Goal: Task Accomplishment & Management: Manage account settings

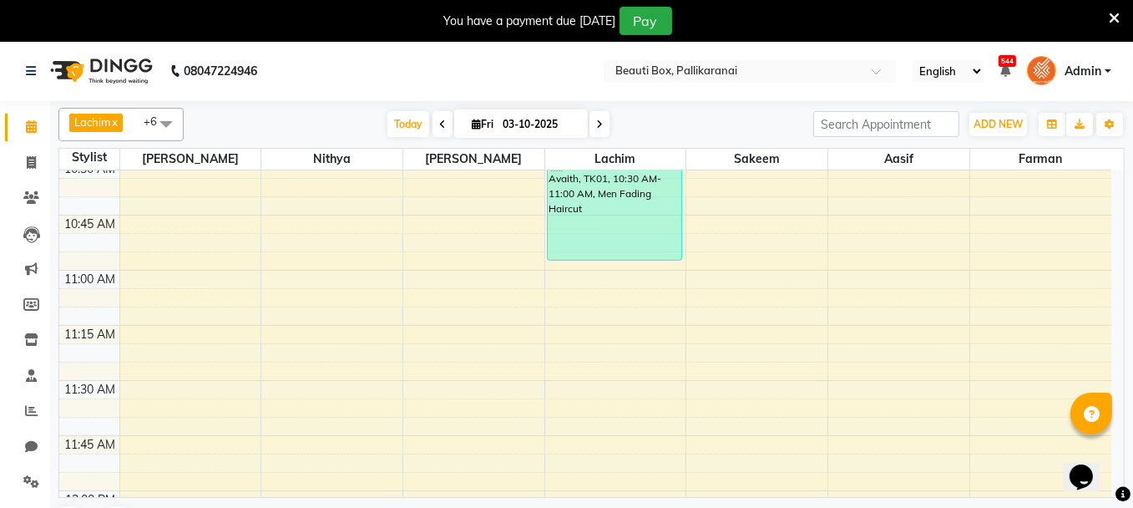
scroll to position [518, 0]
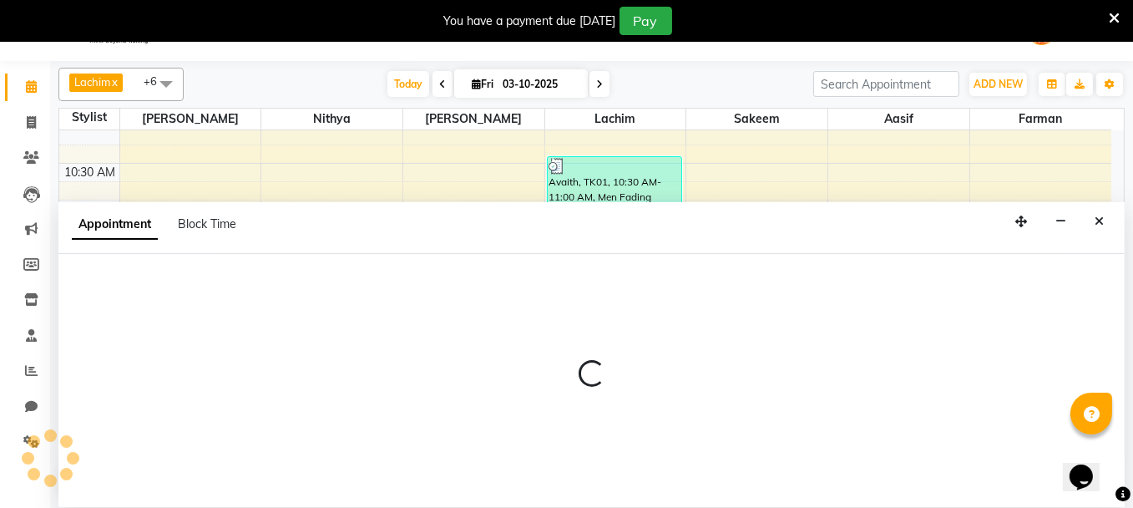
scroll to position [41, 0]
select select "9763"
select select "660"
select select "tentative"
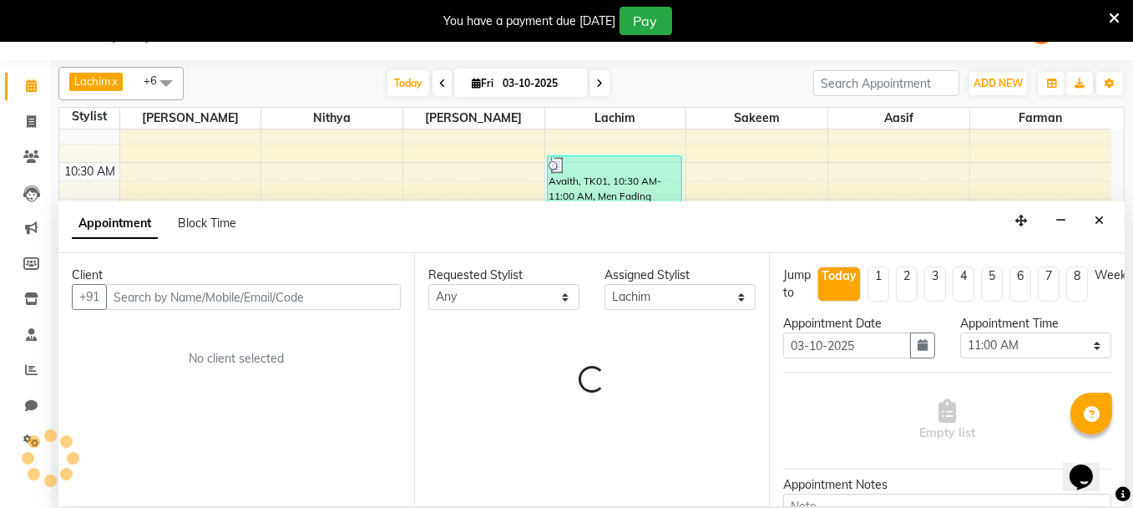
click at [294, 304] on input "text" at bounding box center [253, 297] width 295 height 26
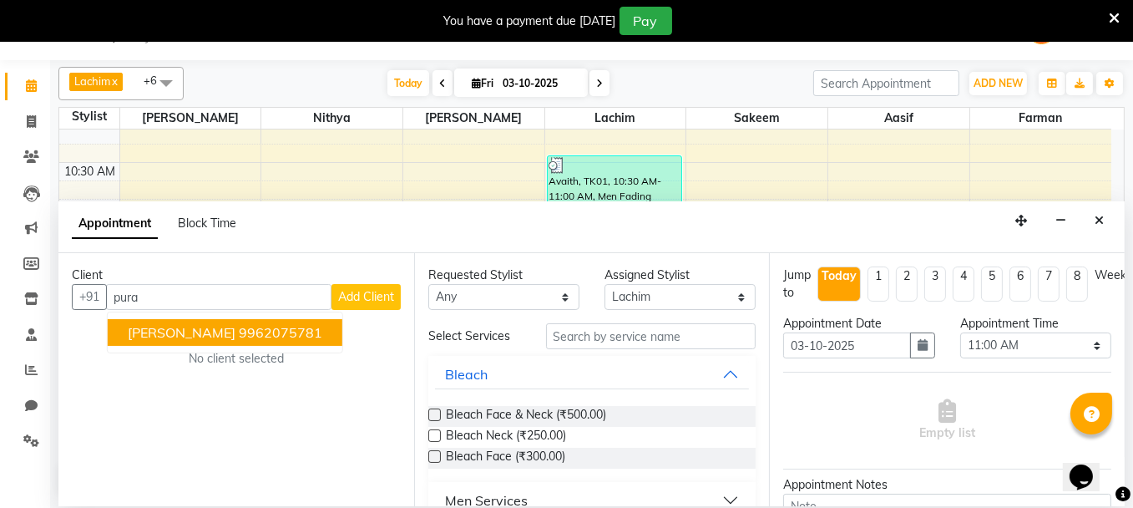
click at [239, 330] on ngb-highlight "9962075781" at bounding box center [281, 332] width 84 height 17
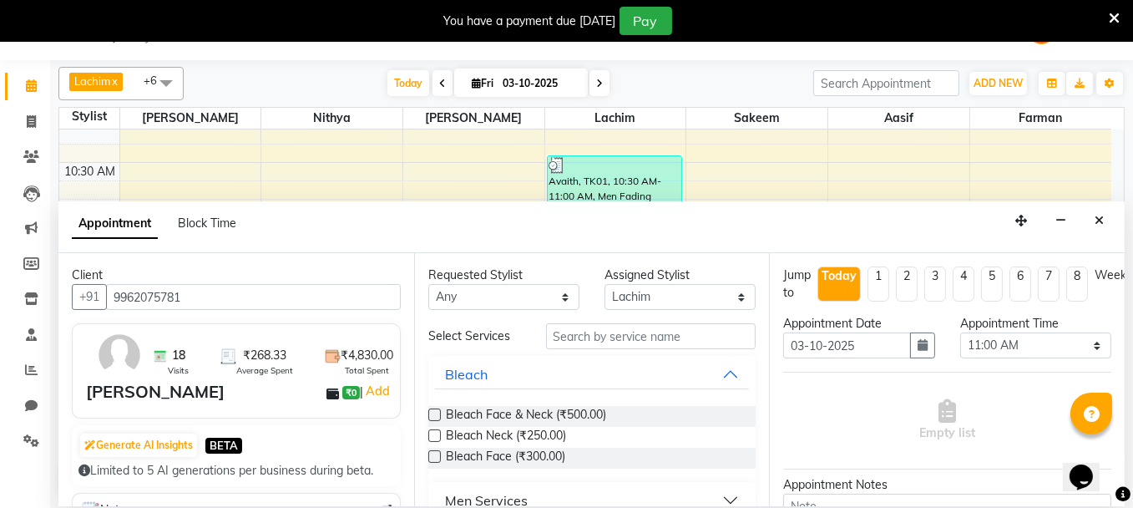
type input "9962075781"
click at [580, 338] on input "text" at bounding box center [651, 336] width 210 height 26
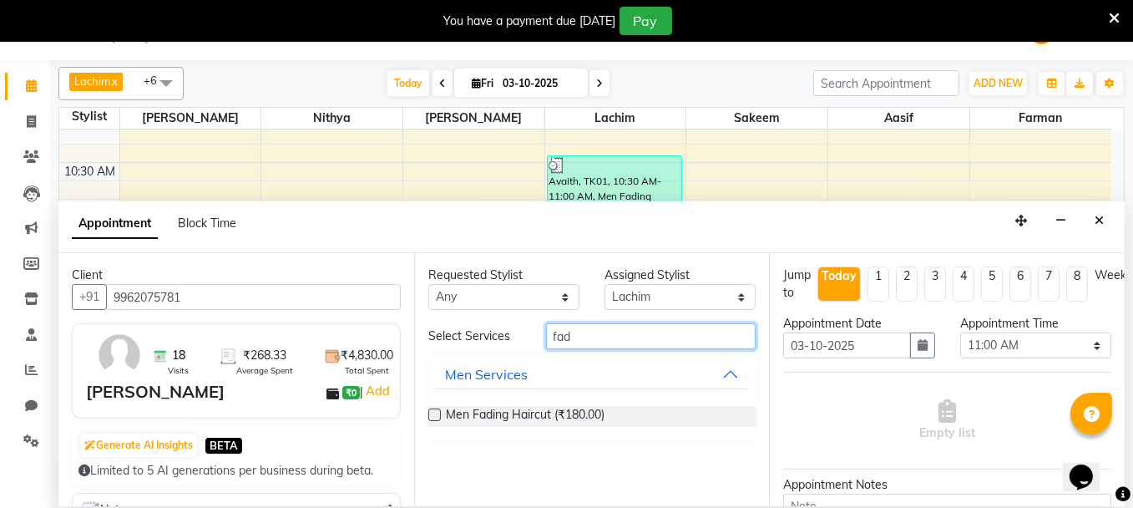
type input "fad"
click at [436, 413] on label at bounding box center [434, 414] width 13 height 13
click at [436, 413] on input "checkbox" at bounding box center [433, 416] width 11 height 11
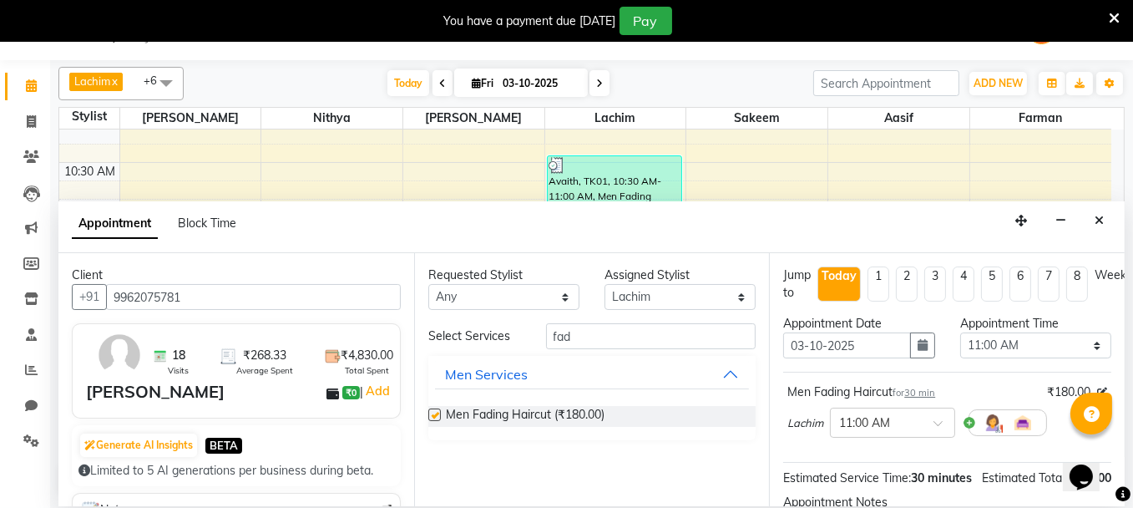
checkbox input "false"
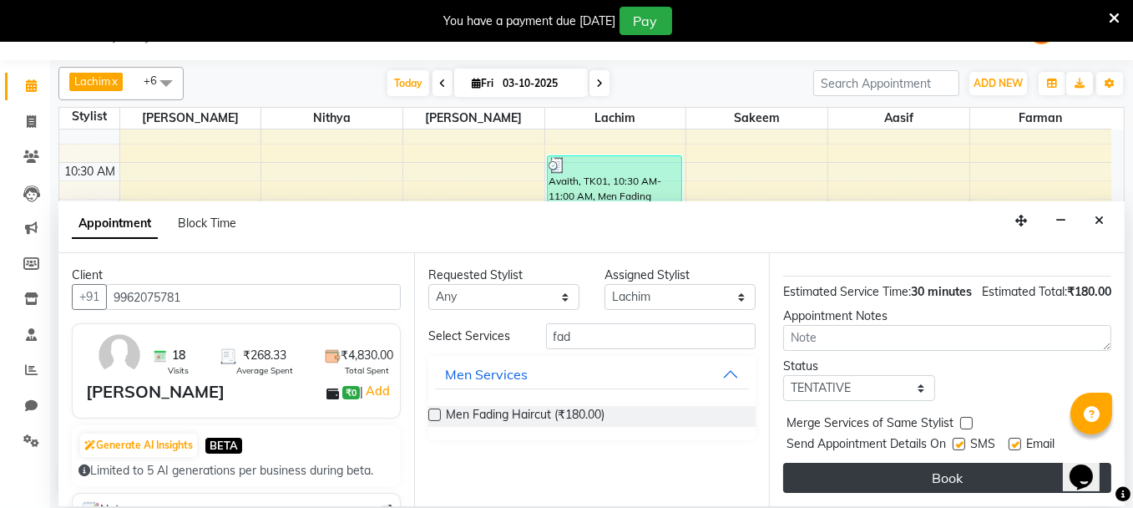
click at [958, 468] on button "Book" at bounding box center [947, 478] width 328 height 30
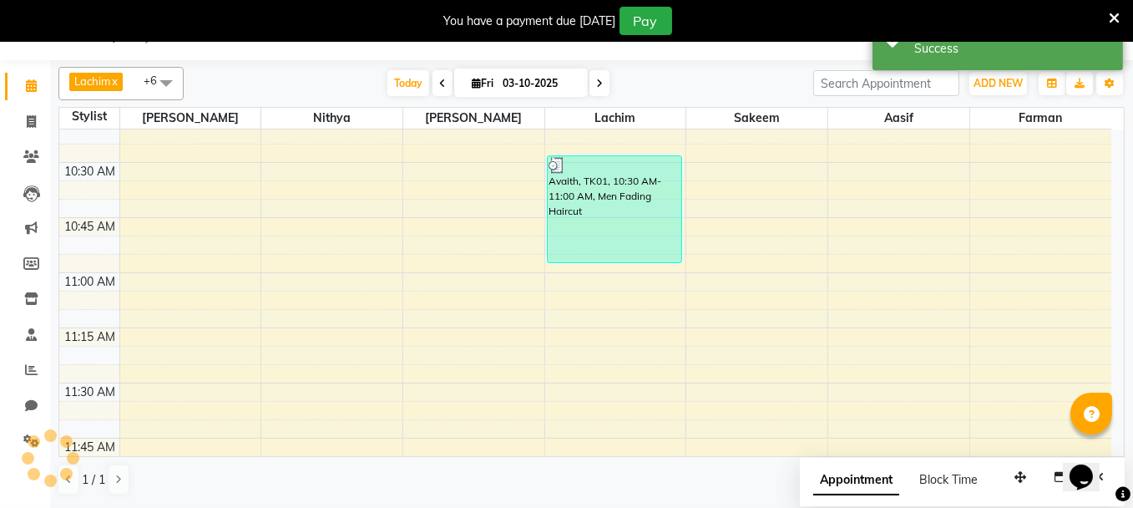
scroll to position [0, 0]
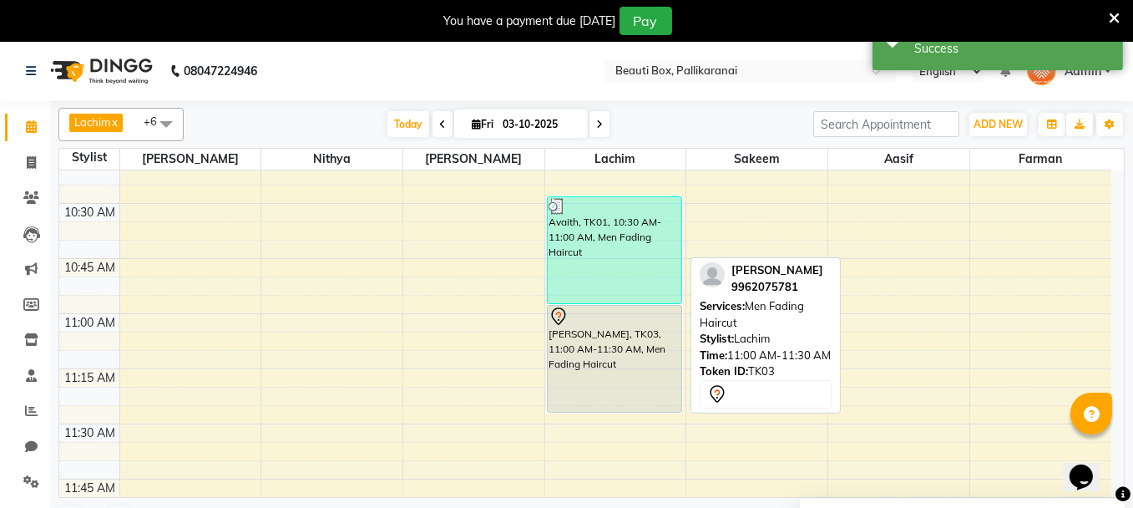
click at [590, 382] on div "[PERSON_NAME], TK03, 11:00 AM-11:30 AM, Men Fading Haircut" at bounding box center [615, 359] width 134 height 106
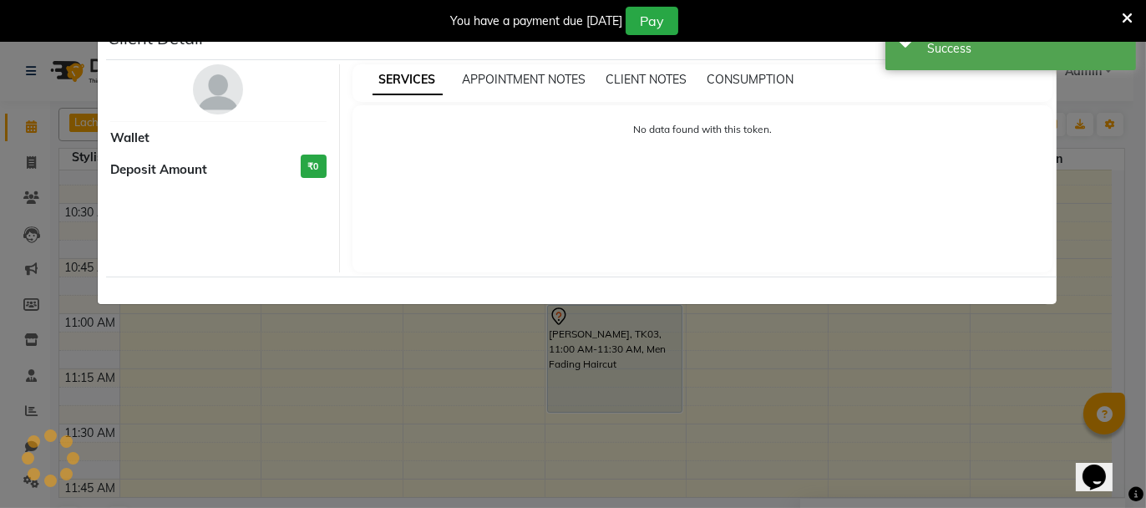
select select "7"
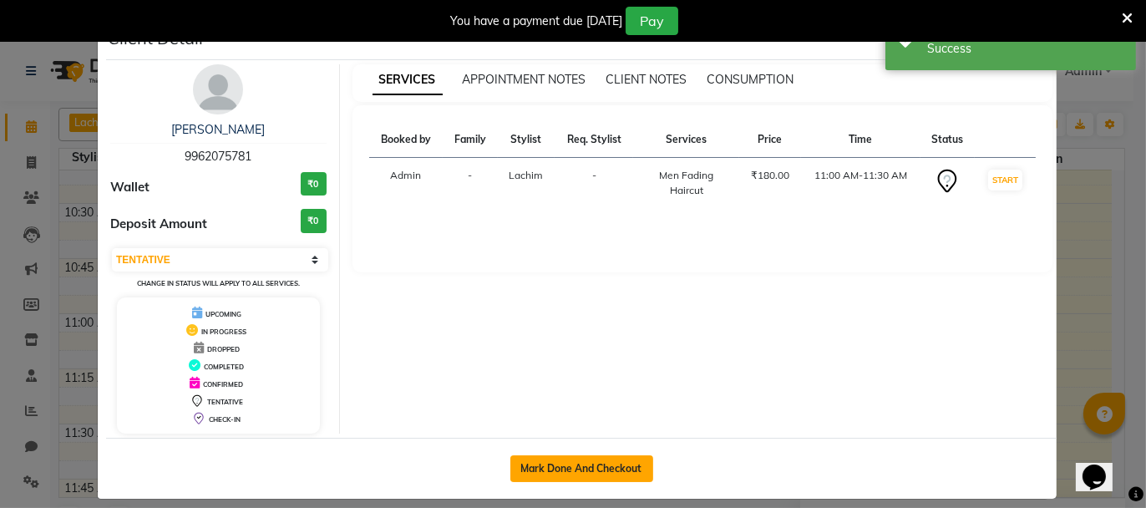
click at [537, 475] on button "Mark Done And Checkout" at bounding box center [581, 468] width 143 height 27
select select "service"
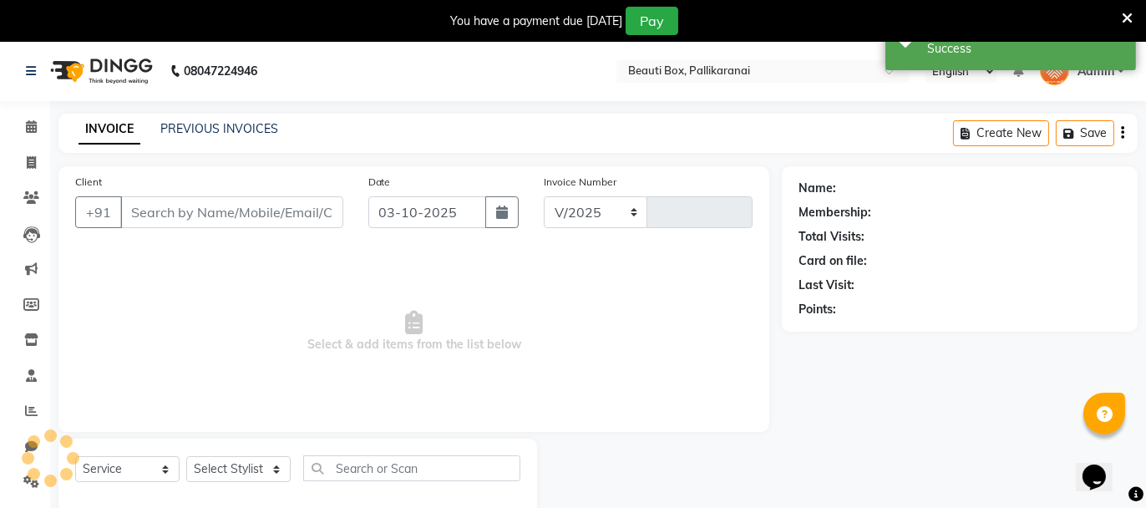
select select "11"
type input "2924"
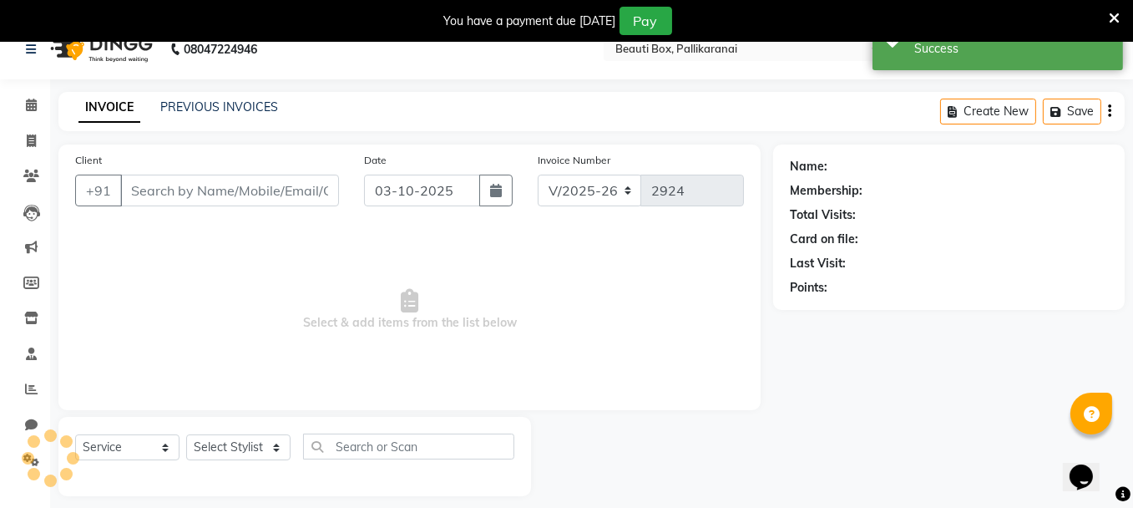
scroll to position [41, 0]
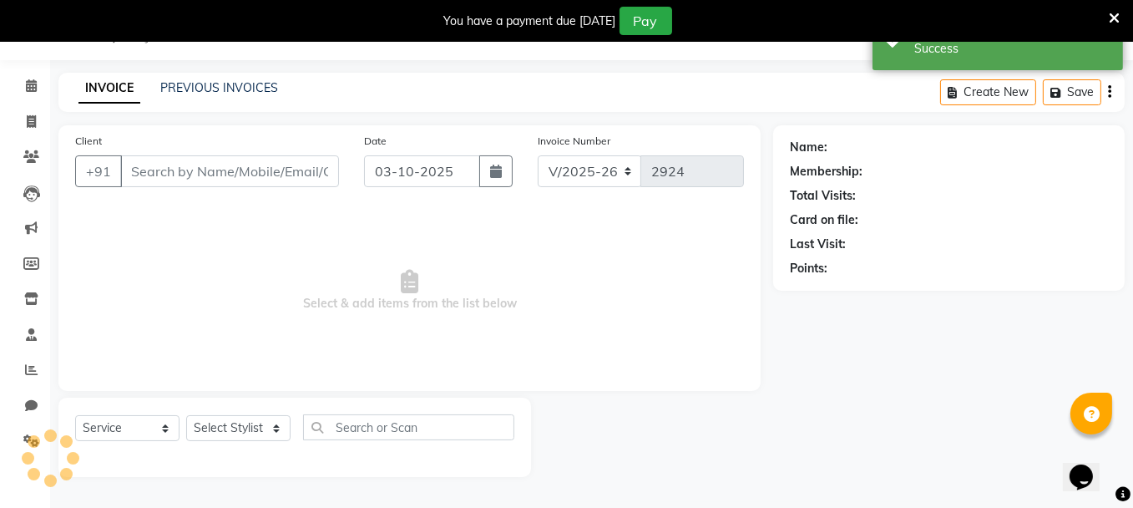
type input "9962075781"
select select "9763"
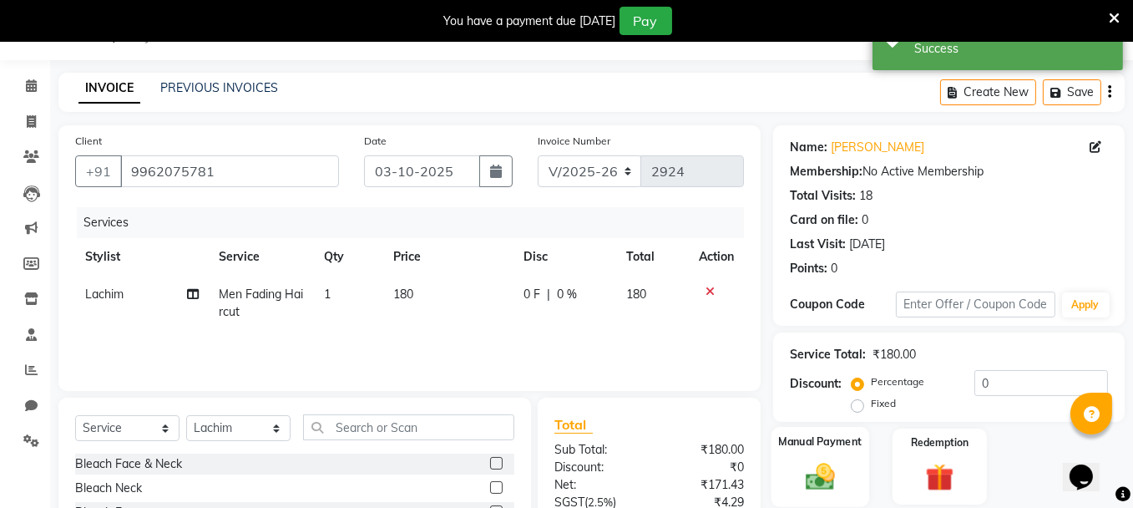
click at [839, 473] on img at bounding box center [821, 475] width 48 height 33
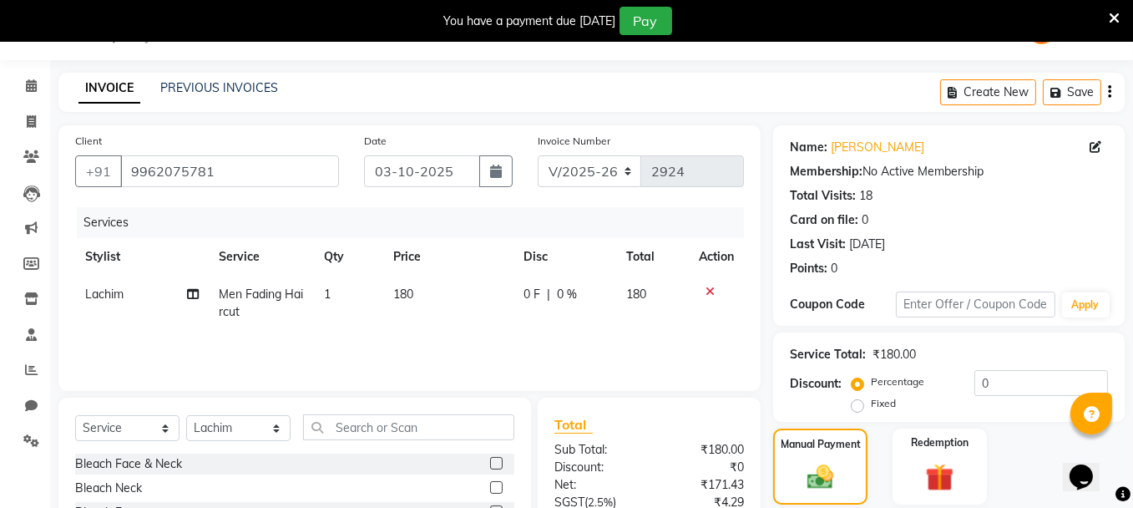
click at [411, 296] on span "180" at bounding box center [403, 293] width 20 height 15
select select "9763"
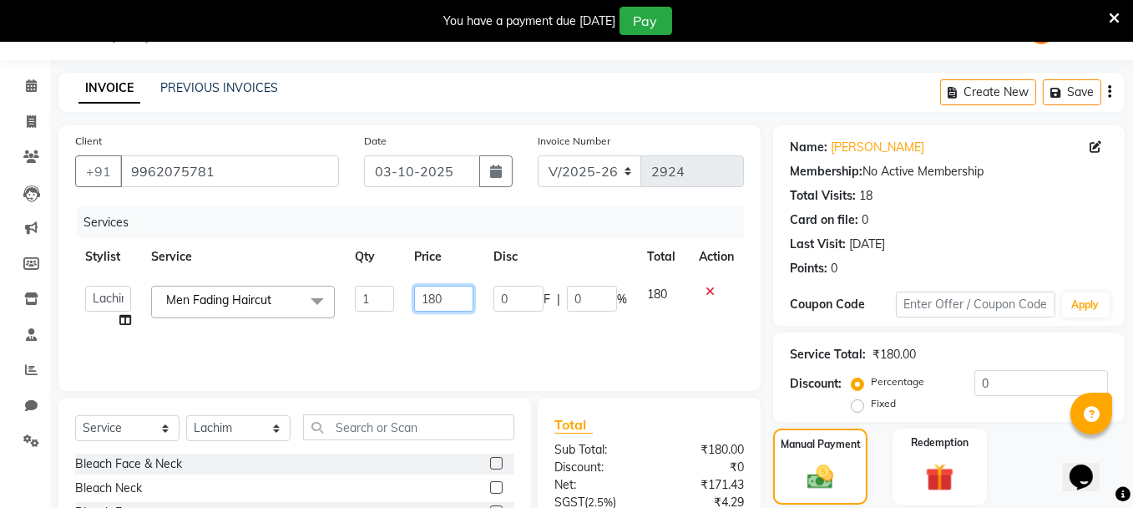
click at [434, 295] on input "180" at bounding box center [443, 299] width 59 height 26
type input "200"
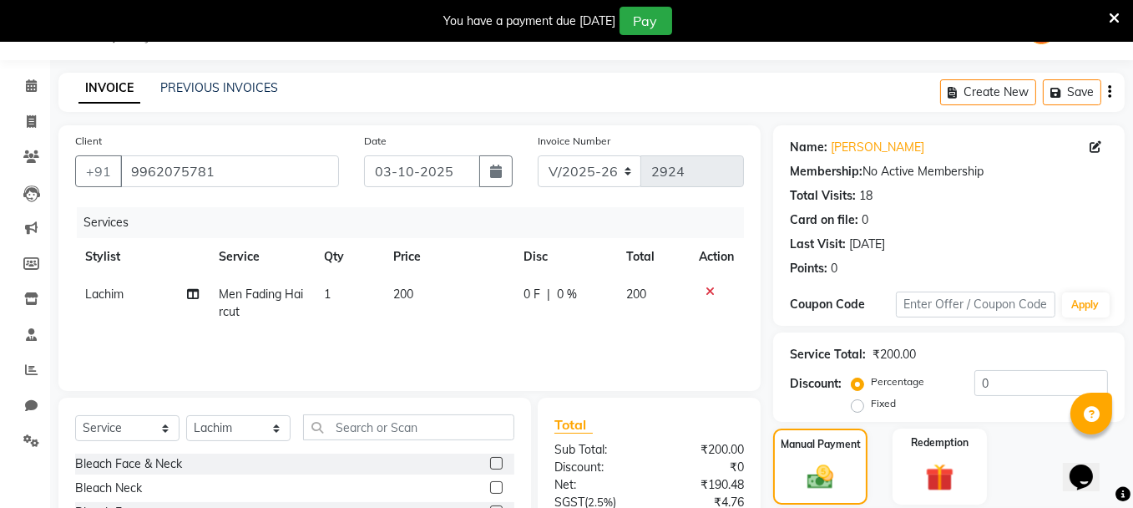
click at [453, 326] on td "200" at bounding box center [448, 303] width 130 height 55
select select "9763"
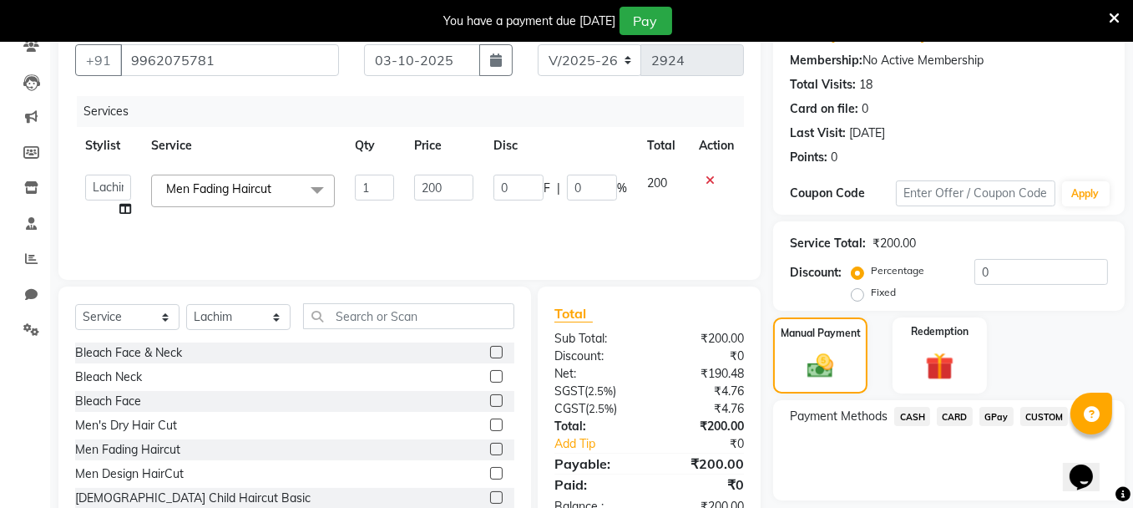
scroll to position [185, 0]
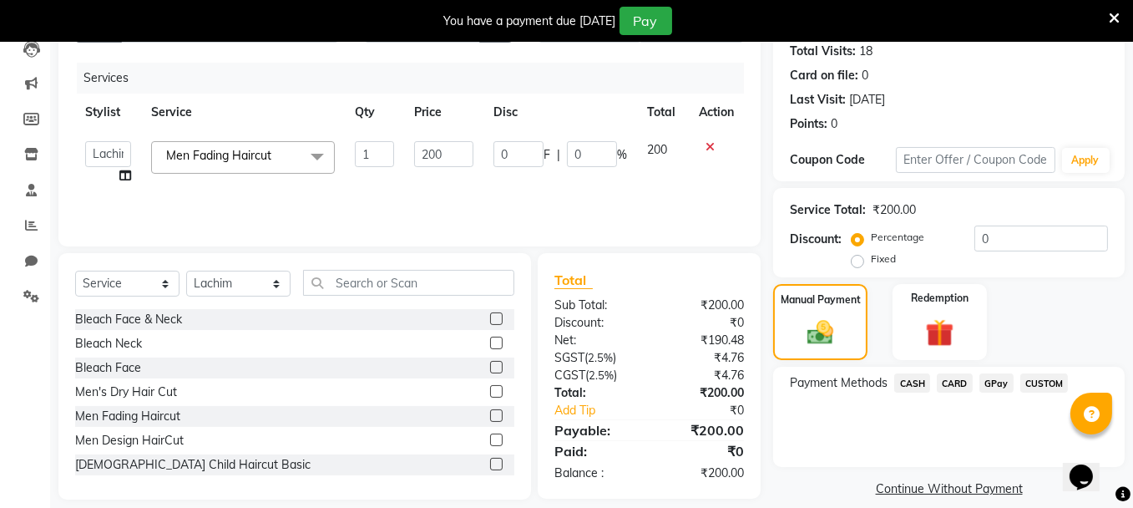
click at [997, 383] on span "GPay" at bounding box center [997, 382] width 34 height 19
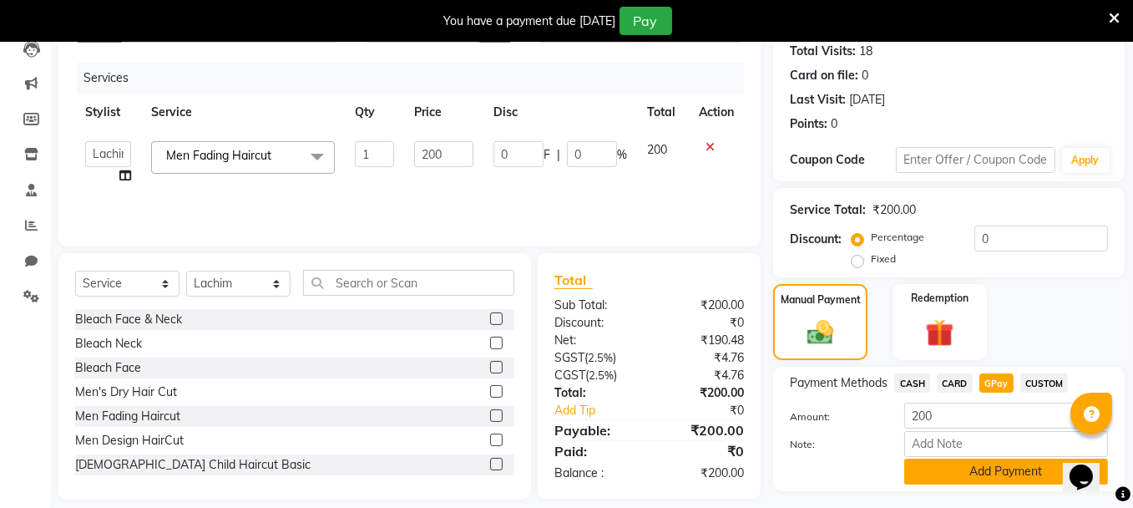
click at [991, 467] on button "Add Payment" at bounding box center [1007, 472] width 204 height 26
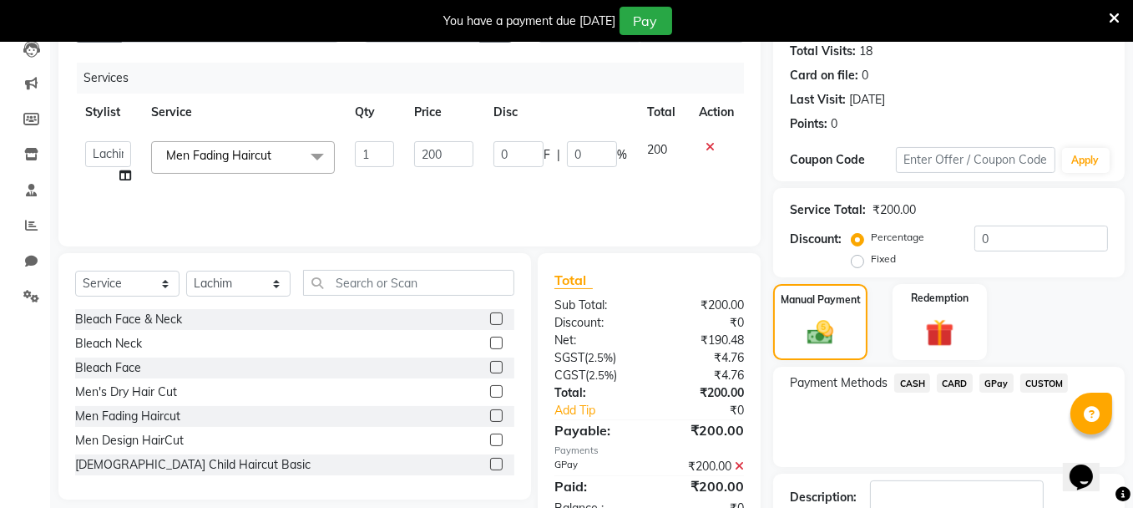
scroll to position [296, 0]
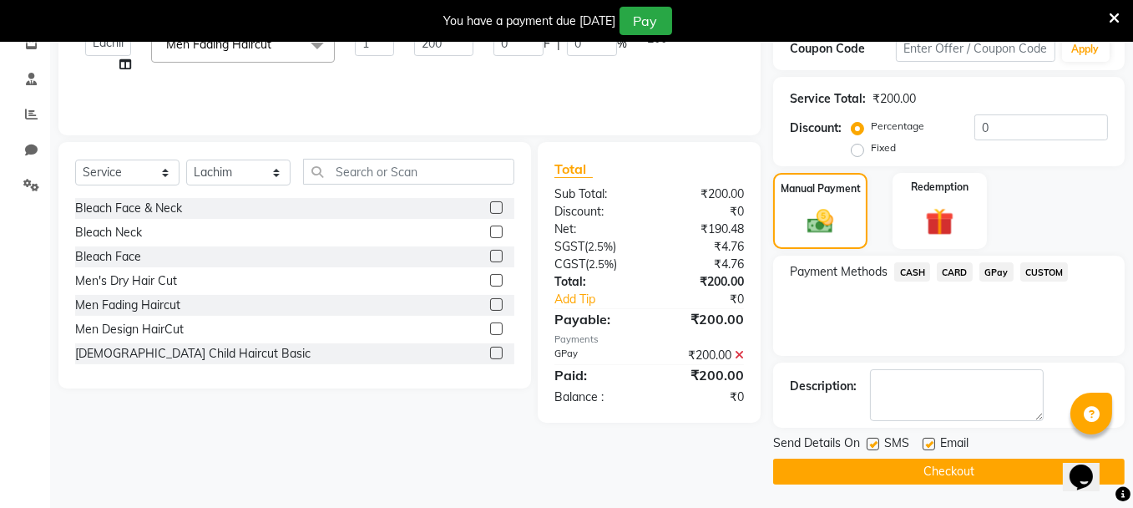
click at [934, 464] on button "Checkout" at bounding box center [949, 472] width 352 height 26
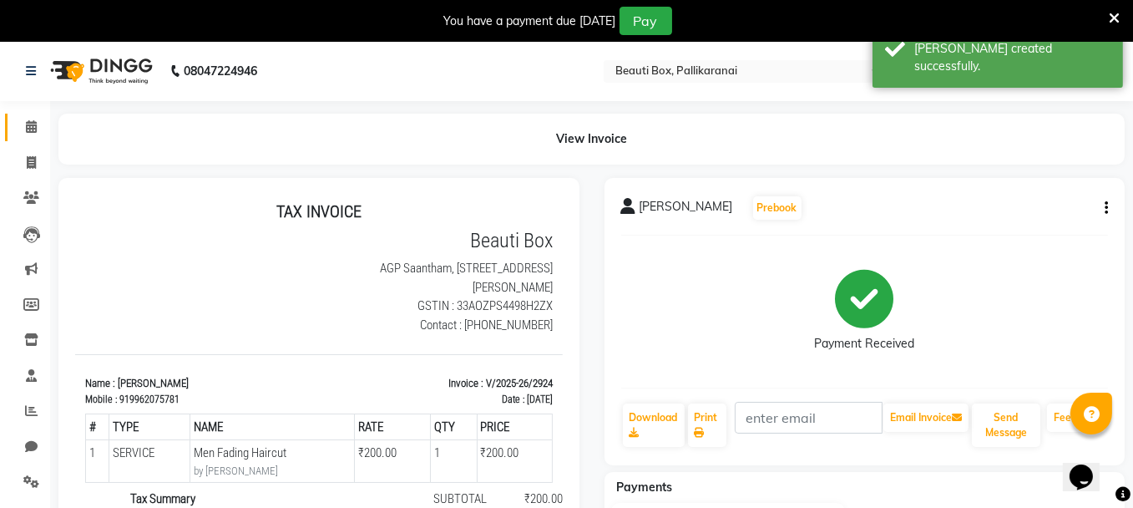
click at [33, 116] on link "Calendar" at bounding box center [25, 128] width 40 height 28
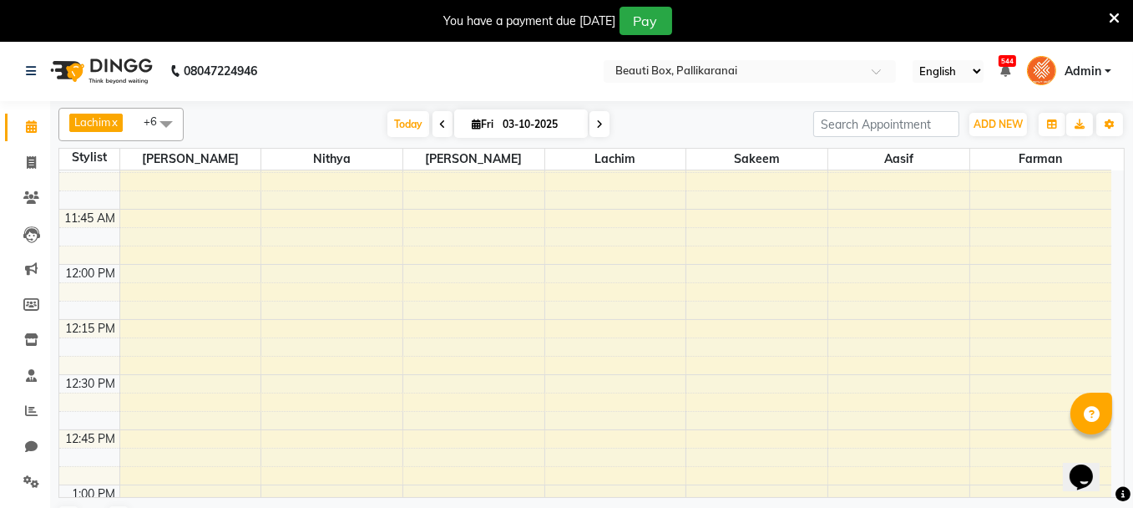
scroll to position [752, 0]
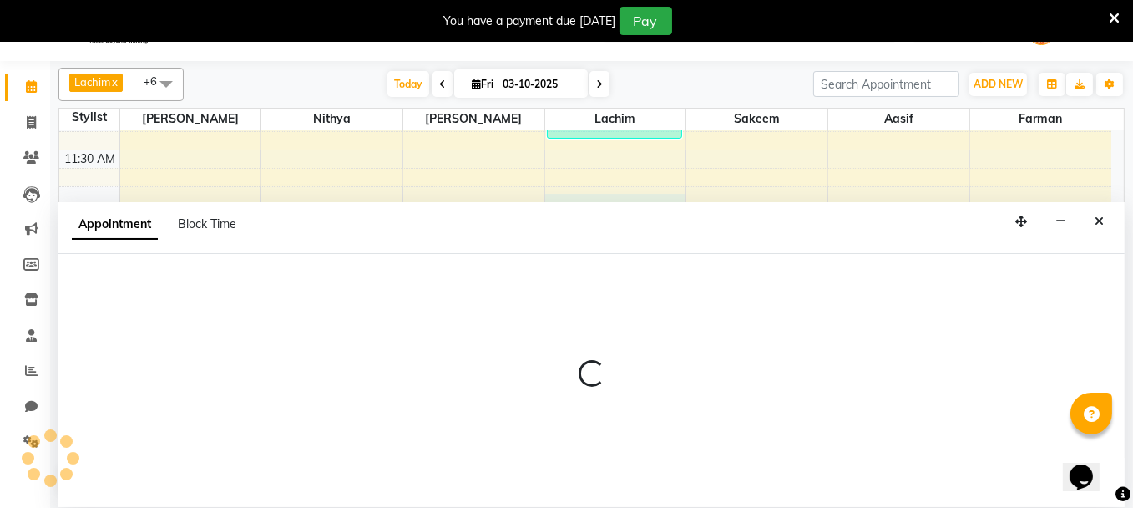
scroll to position [41, 0]
select select "9763"
select select "705"
select select "tentative"
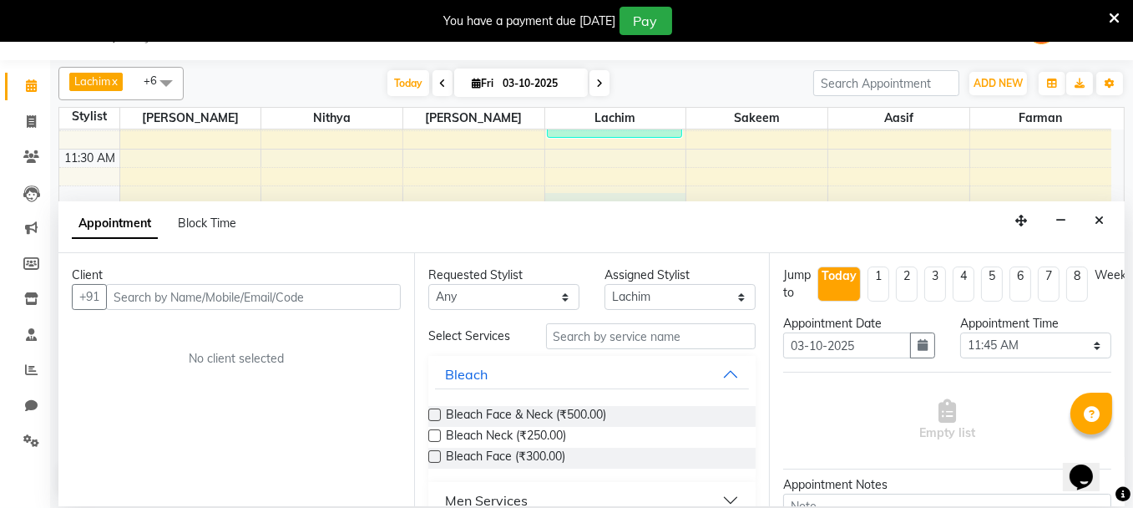
click at [355, 296] on input "text" at bounding box center [253, 297] width 295 height 26
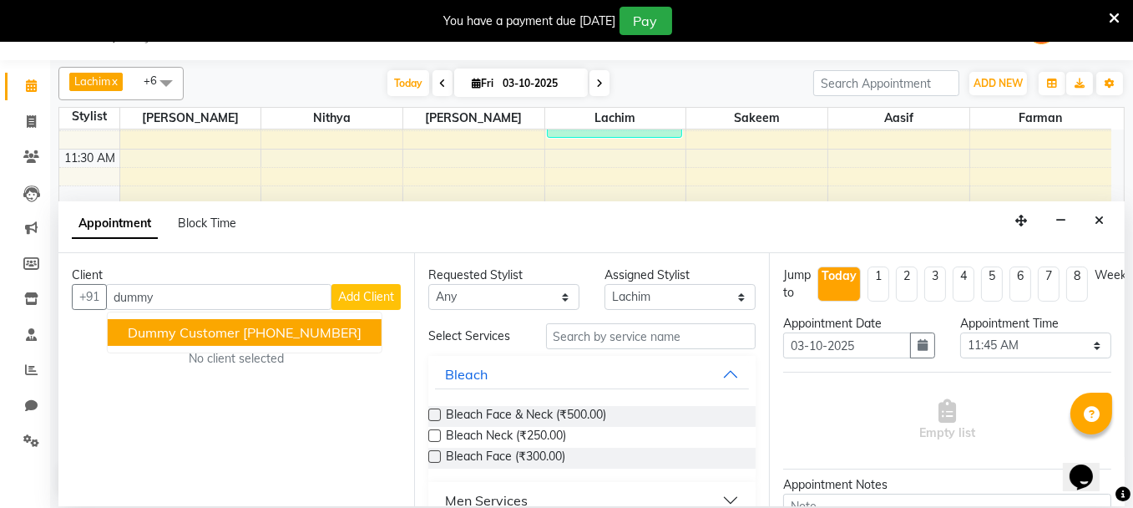
click at [219, 327] on span "Dummy Customer" at bounding box center [184, 332] width 112 height 17
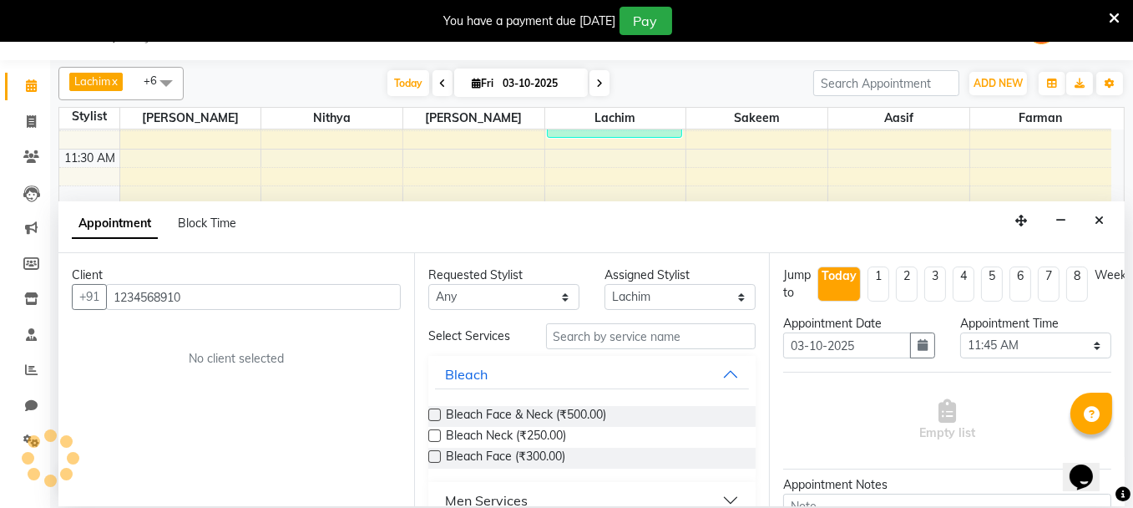
type input "1234568910"
click at [585, 339] on input "text" at bounding box center [651, 336] width 210 height 26
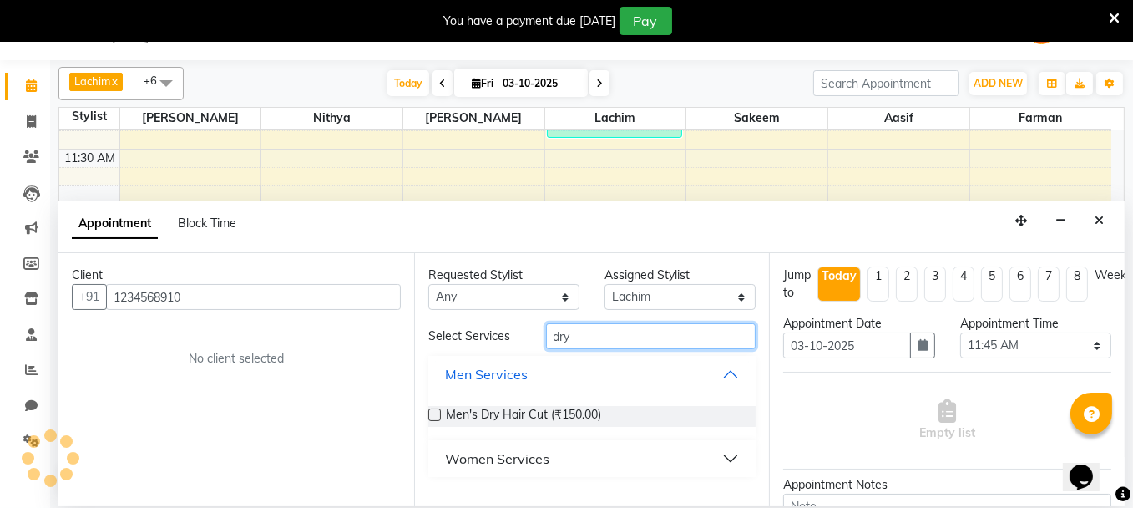
type input "dry"
click at [432, 413] on label at bounding box center [434, 414] width 13 height 13
click at [432, 413] on input "checkbox" at bounding box center [433, 416] width 11 height 11
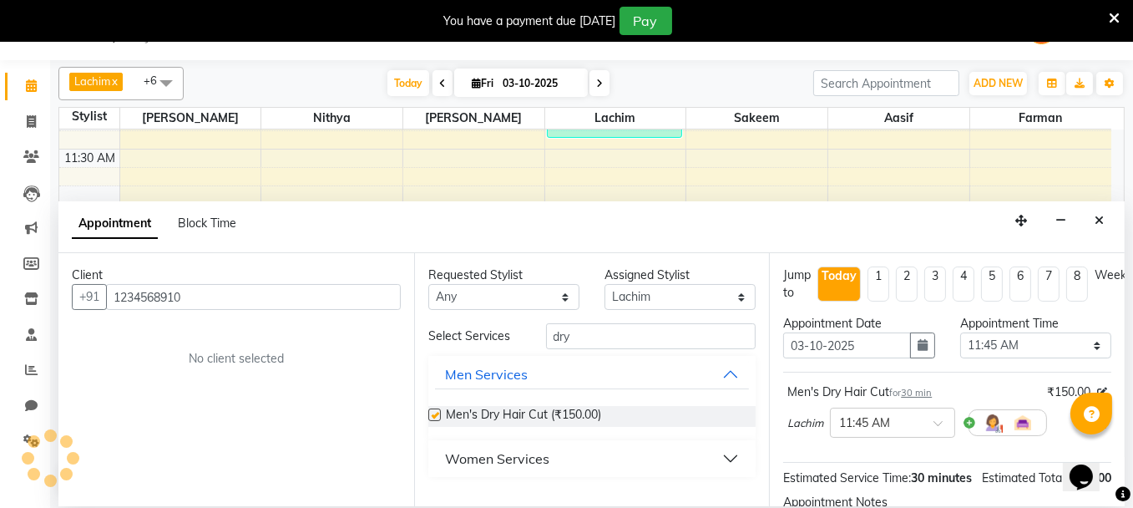
checkbox input "false"
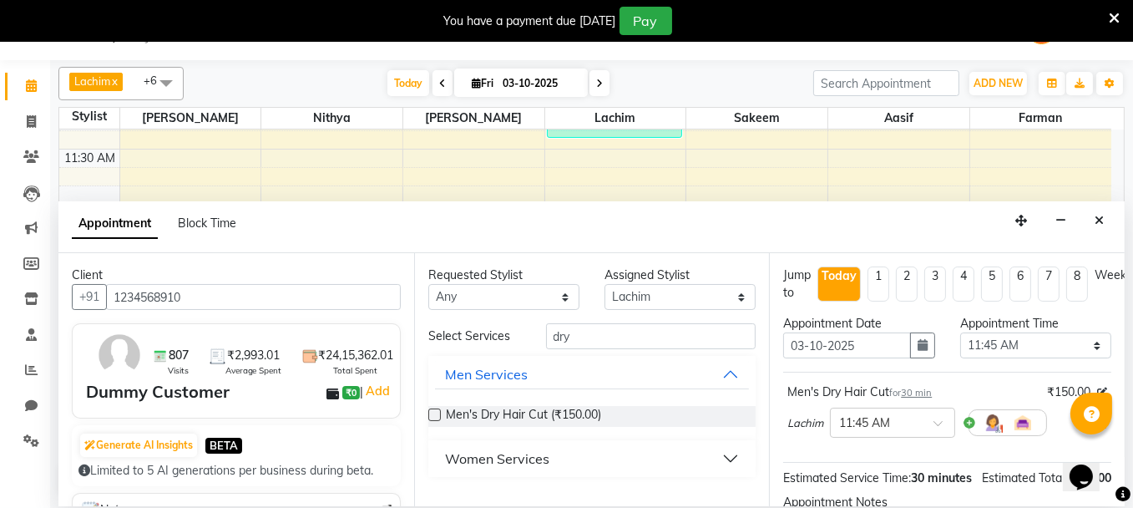
scroll to position [210, 0]
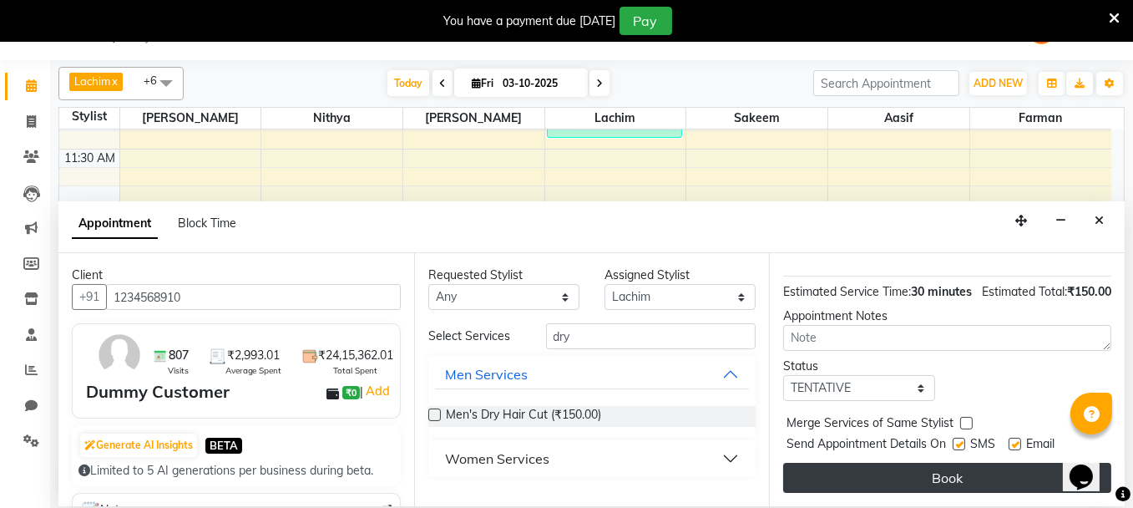
click at [946, 467] on button "Book" at bounding box center [947, 478] width 328 height 30
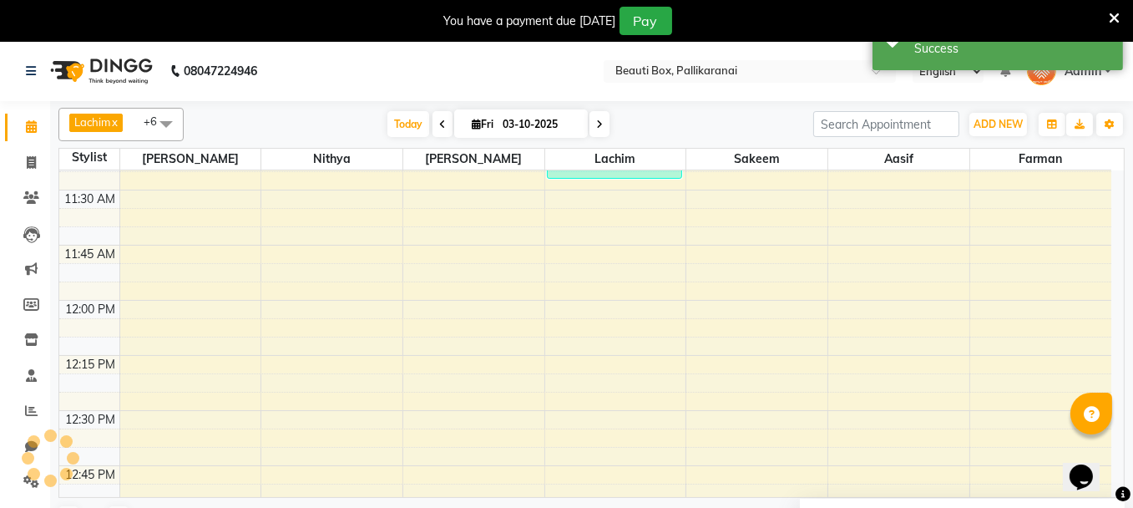
scroll to position [0, 0]
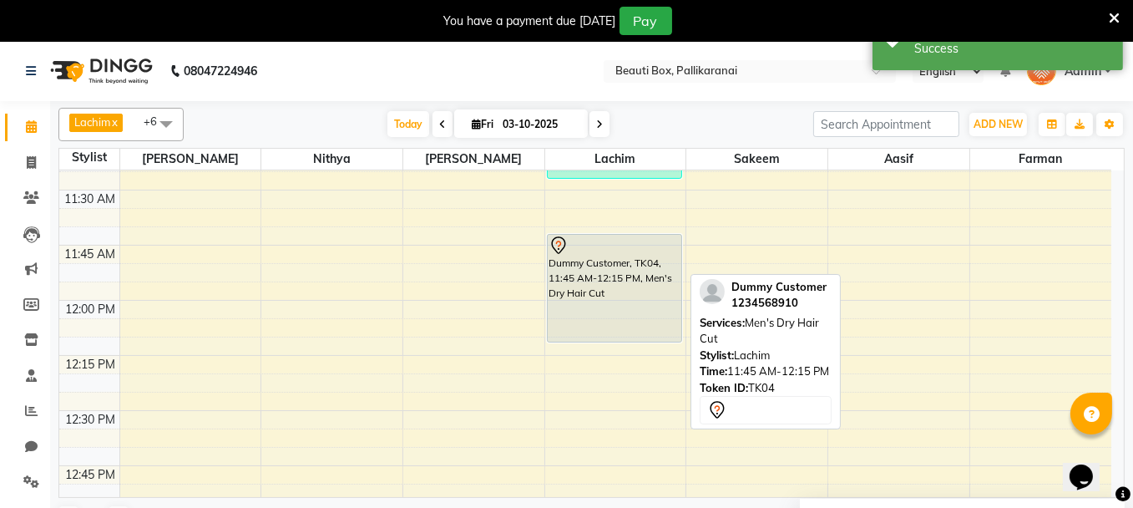
click at [601, 320] on div "Dummy Customer, TK04, 11:45 AM-12:15 PM, Men's Dry Hair Cut" at bounding box center [615, 288] width 134 height 107
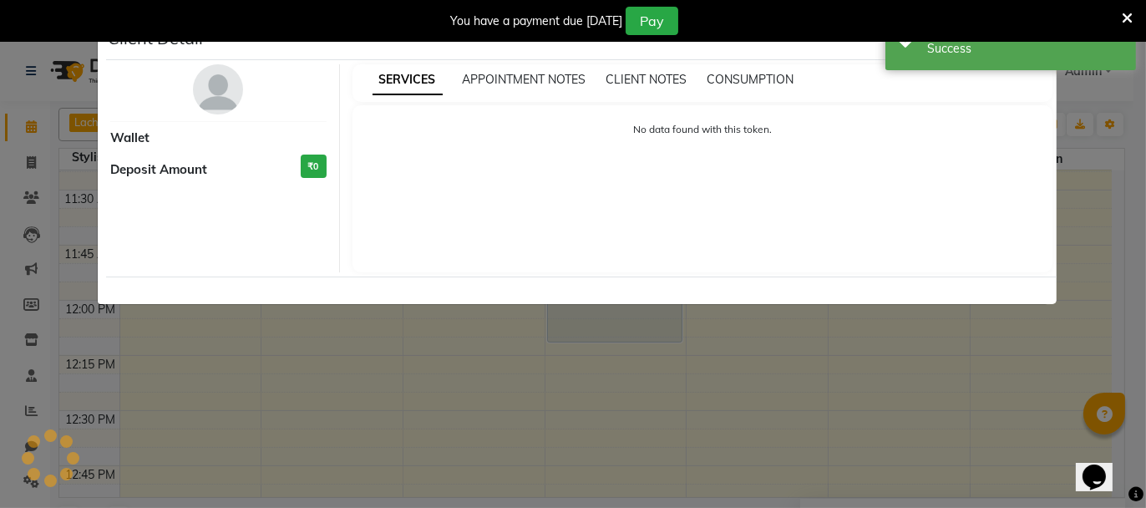
select select "7"
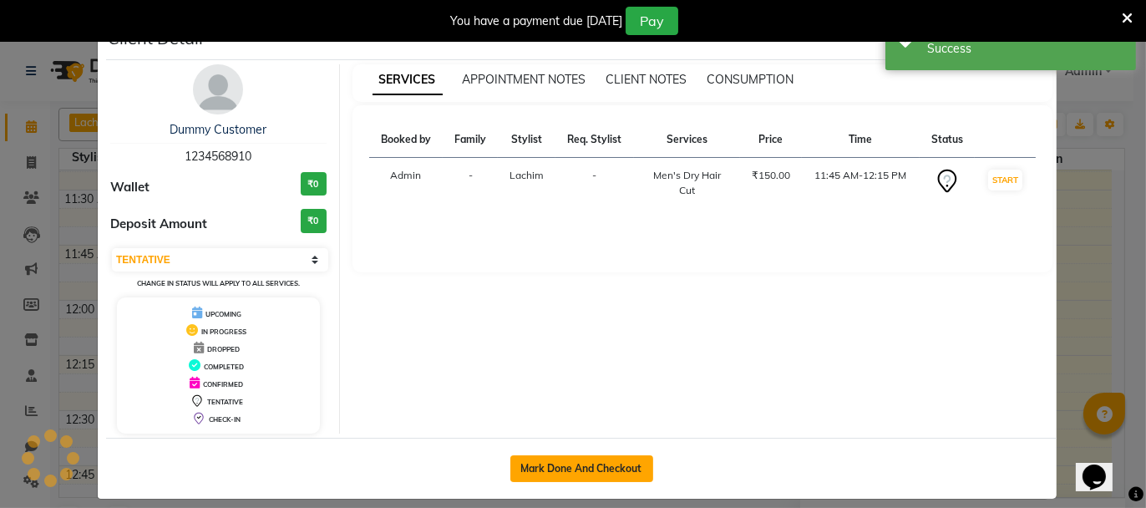
click at [570, 461] on button "Mark Done And Checkout" at bounding box center [581, 468] width 143 height 27
select select "service"
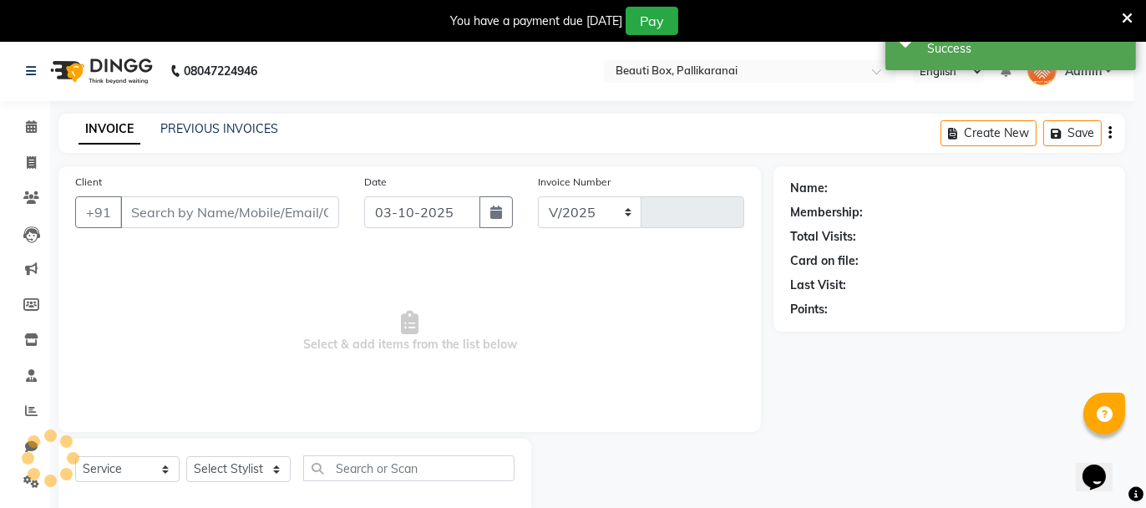
select select "11"
type input "2925"
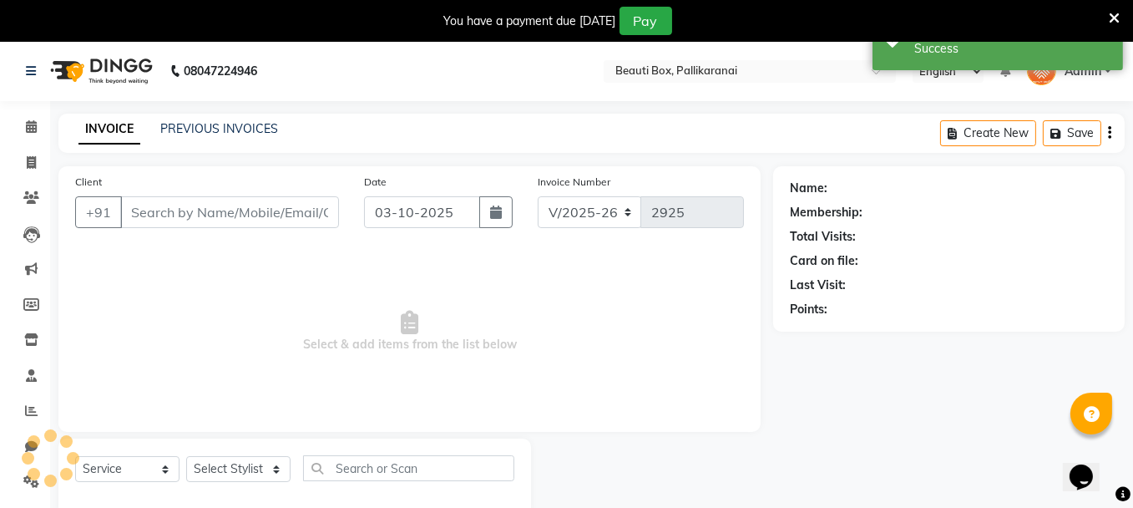
type input "1234568910"
select select "9763"
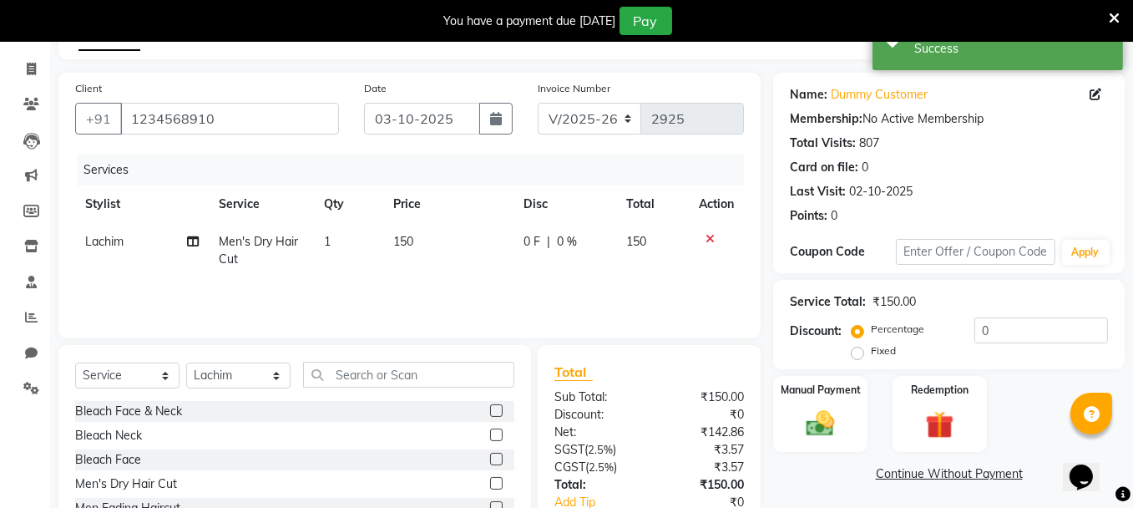
scroll to position [200, 0]
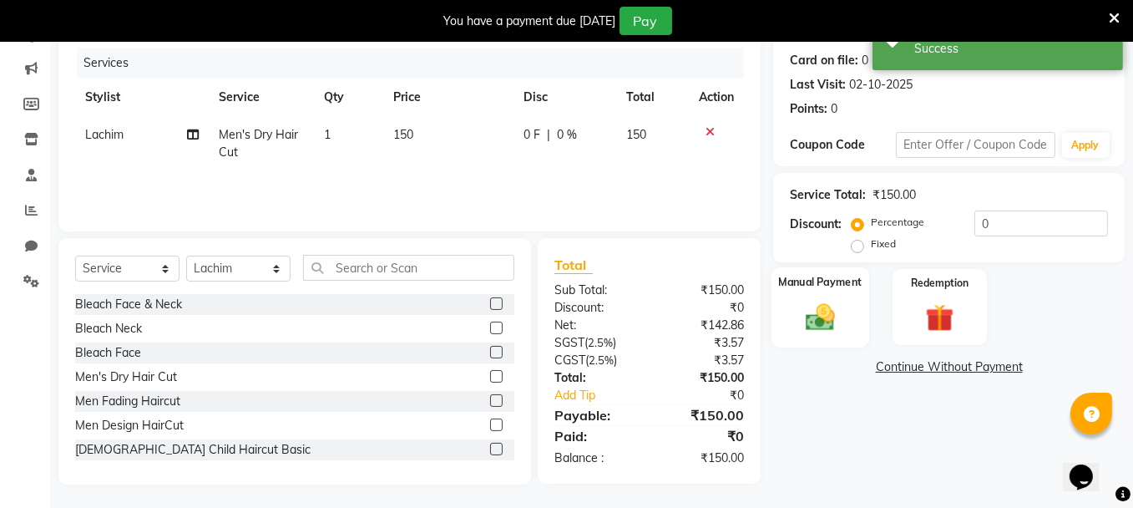
click at [818, 324] on img at bounding box center [821, 316] width 48 height 33
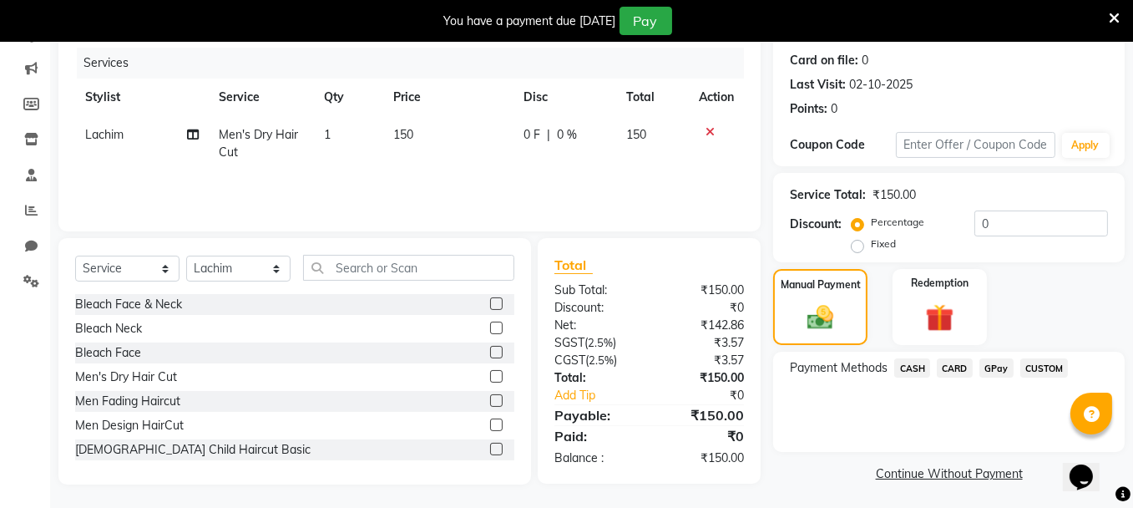
click at [996, 360] on span "GPay" at bounding box center [997, 367] width 34 height 19
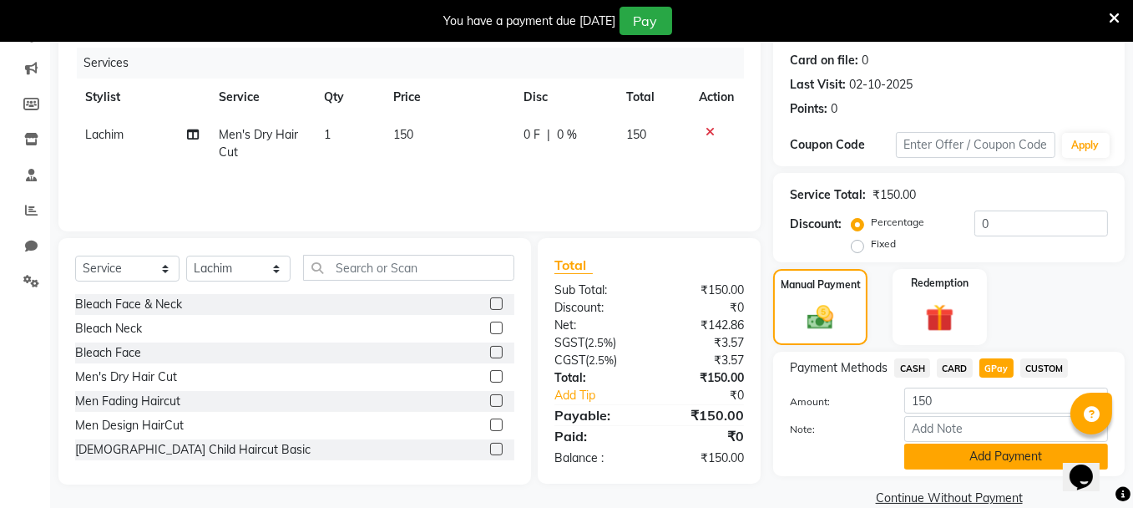
click at [962, 464] on button "Add Payment" at bounding box center [1007, 456] width 204 height 26
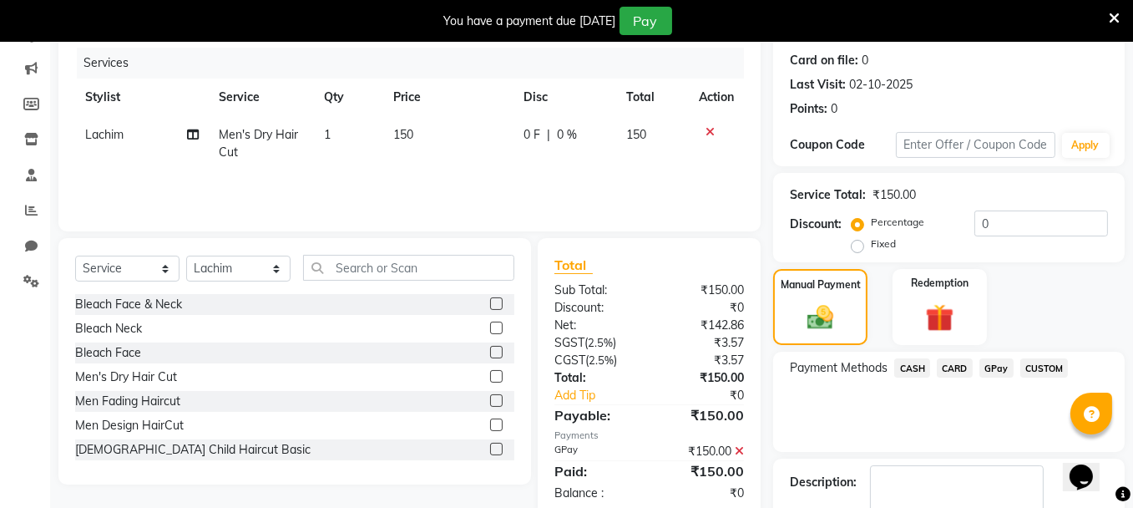
scroll to position [296, 0]
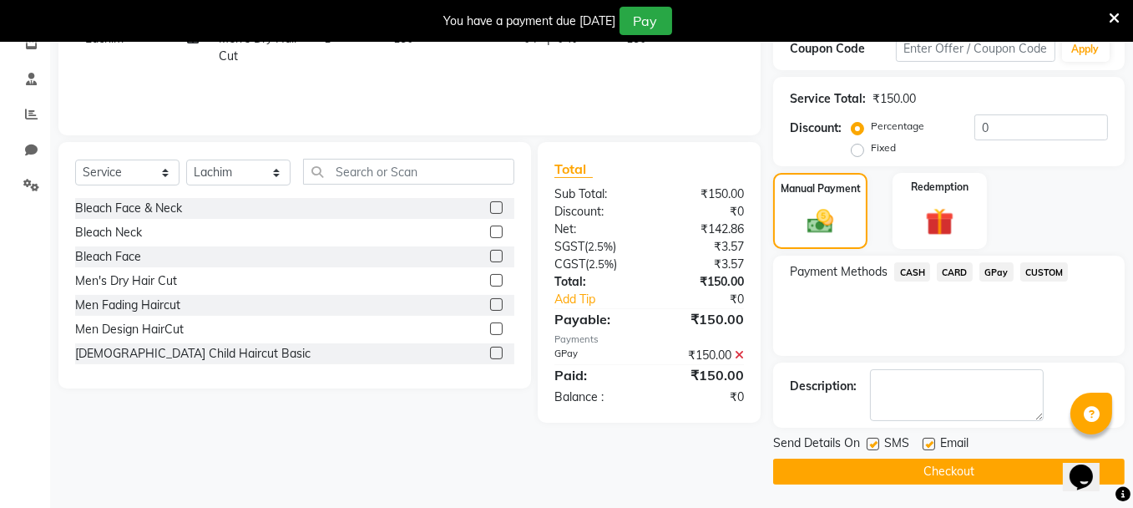
click at [1006, 474] on button "Checkout" at bounding box center [949, 472] width 352 height 26
